Goal: Task Accomplishment & Management: Manage account settings

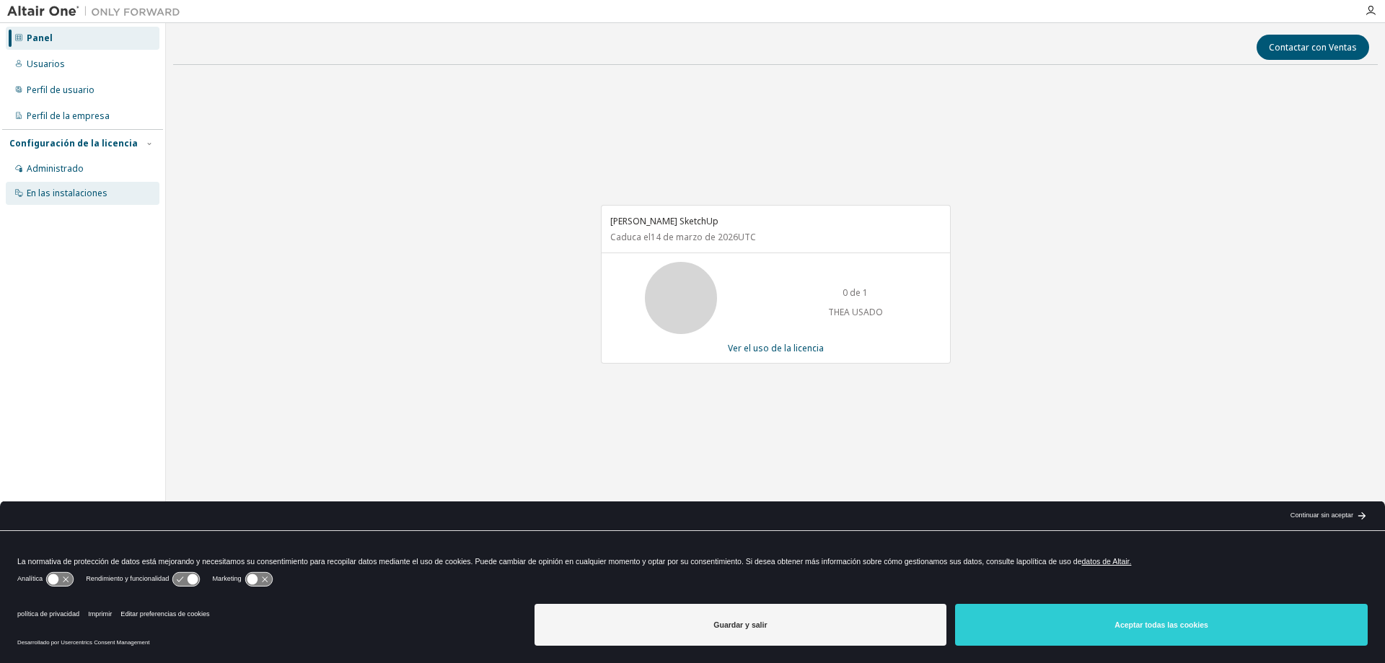
click at [119, 190] on div "En las instalaciones" at bounding box center [83, 193] width 154 height 23
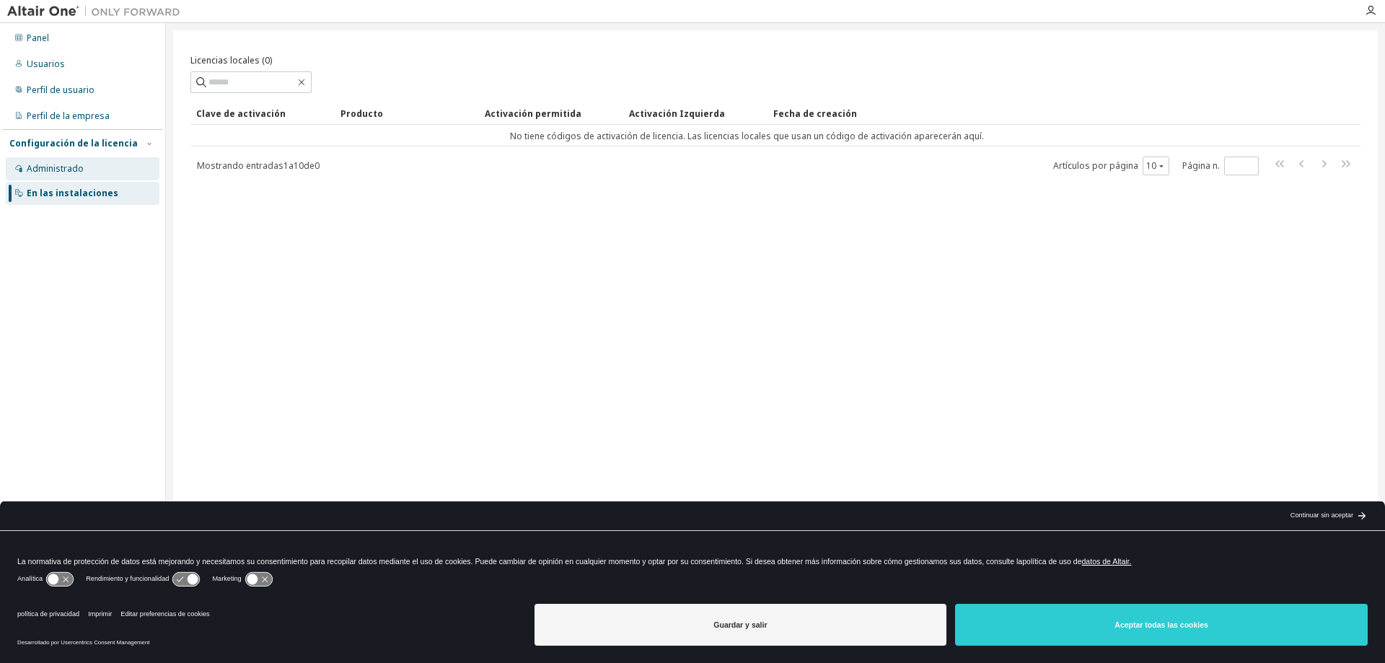
click at [103, 171] on div "Administrado" at bounding box center [83, 168] width 154 height 23
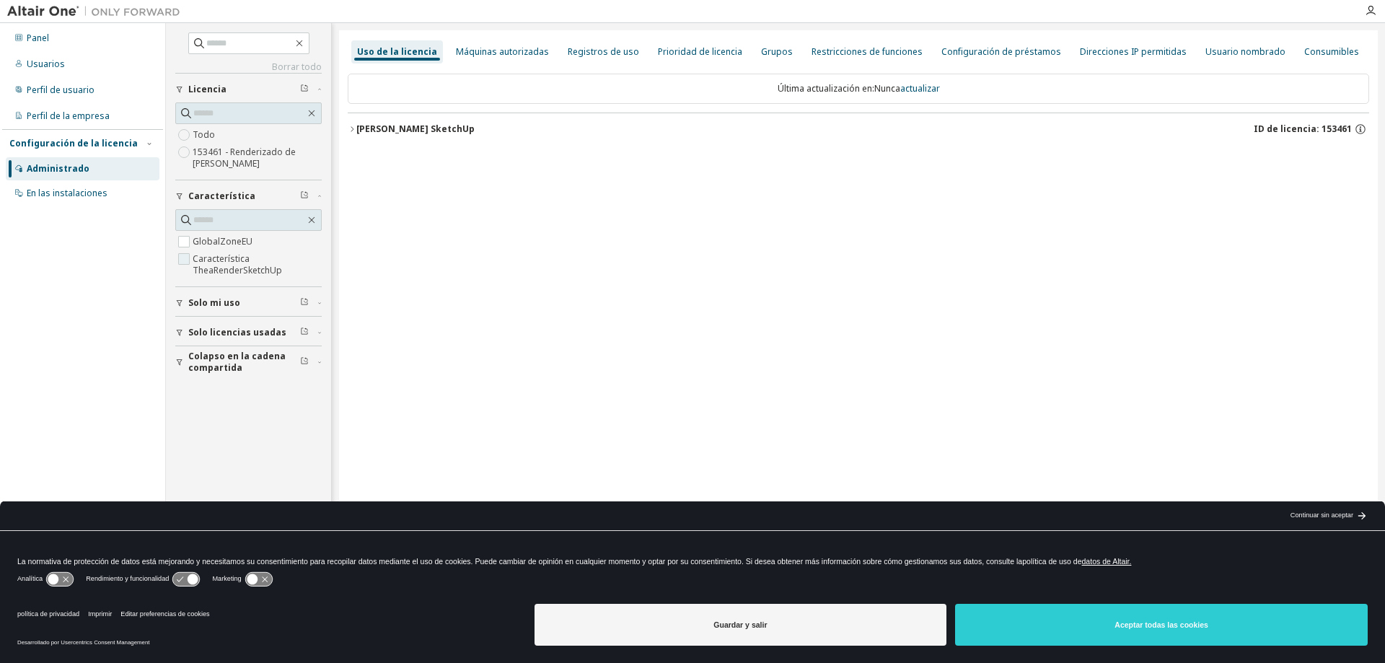
click at [203, 260] on font "Característica TheaRenderSketchUp" at bounding box center [237, 264] width 89 height 24
click at [405, 126] on font "[PERSON_NAME] SketchUp" at bounding box center [415, 129] width 118 height 12
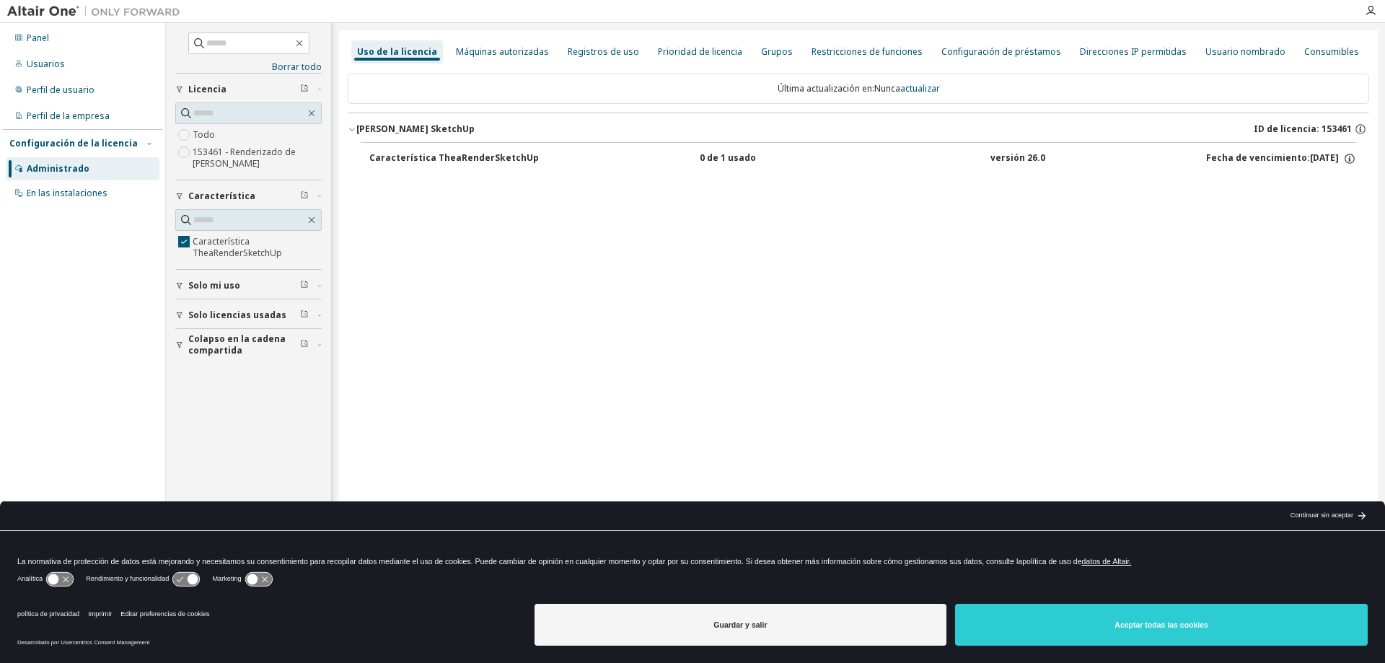
click at [431, 154] on font "Característica TheaRenderSketchUp" at bounding box center [454, 157] width 170 height 12
click at [1004, 158] on font "versión 26.0" at bounding box center [1017, 157] width 55 height 12
click at [1306, 514] on font "Continuar sin aceptar" at bounding box center [1321, 514] width 63 height 7
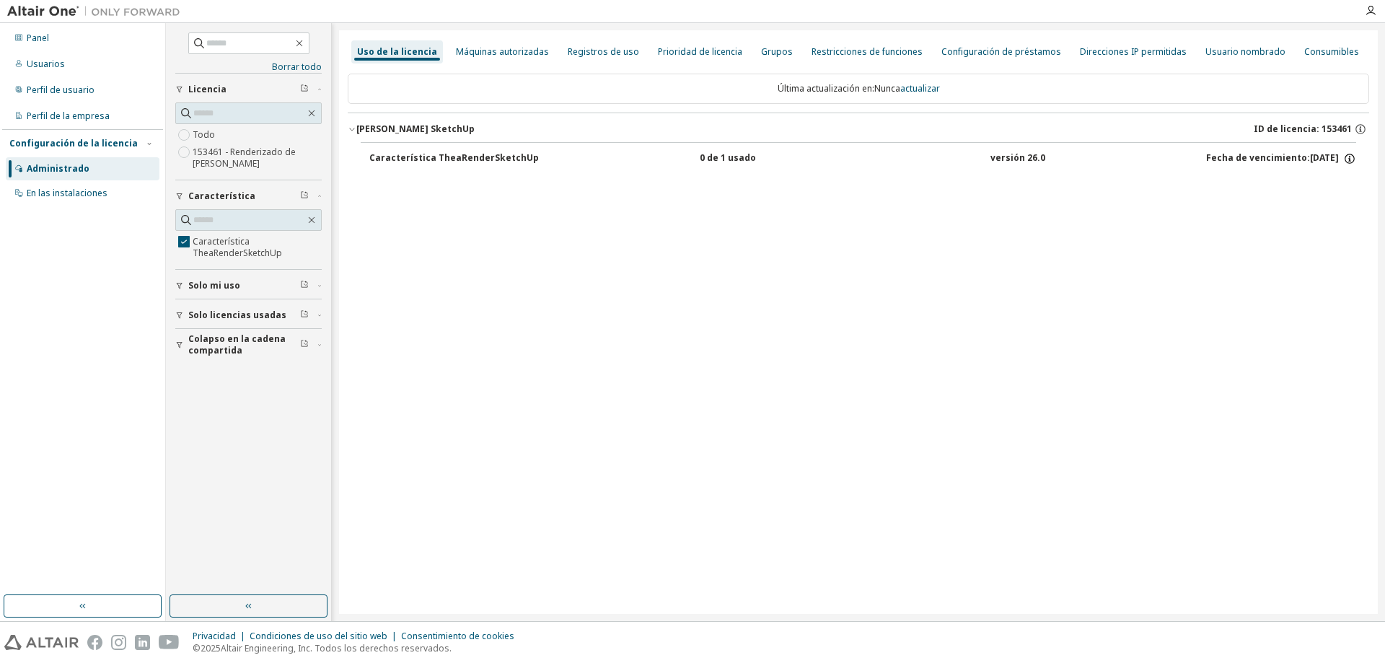
click at [1352, 159] on icon "button" at bounding box center [1349, 158] width 13 height 13
click at [1351, 156] on icon "button" at bounding box center [1349, 158] width 13 height 13
